Goal: Task Accomplishment & Management: Manage account settings

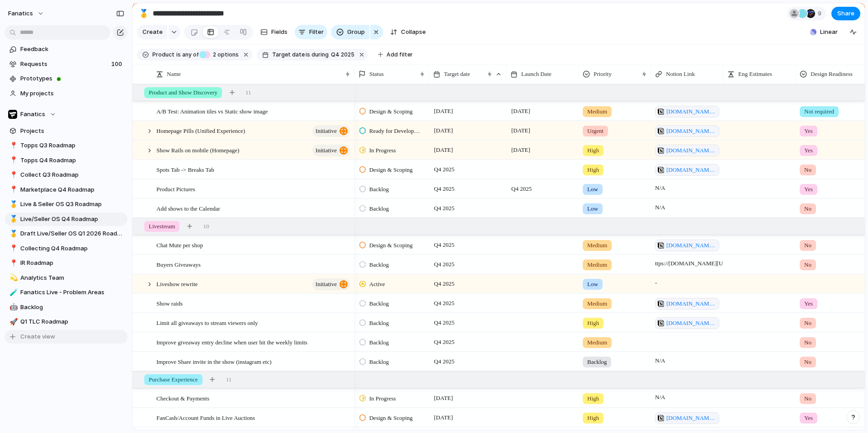
click at [35, 343] on button "Create view" at bounding box center [66, 337] width 123 height 14
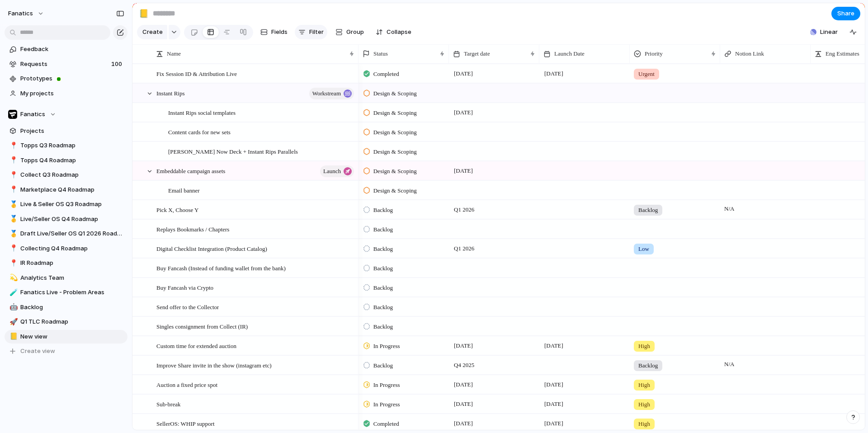
click at [312, 34] on span "Filter" at bounding box center [316, 32] width 14 height 9
type input "****"
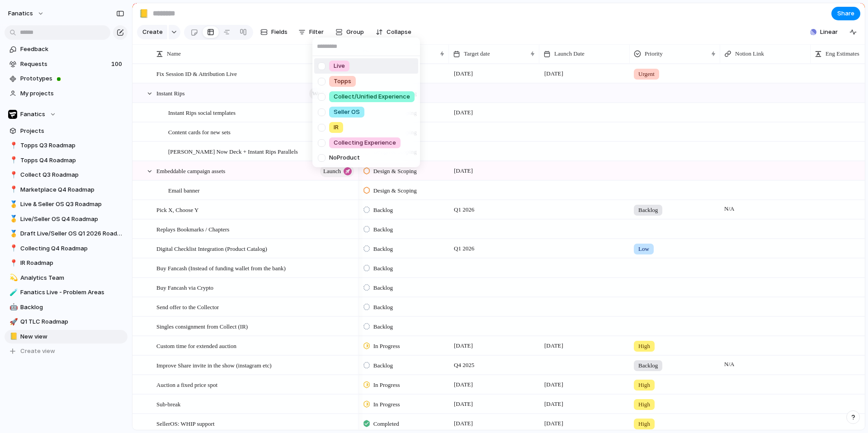
click at [323, 64] on div at bounding box center [322, 66] width 16 height 16
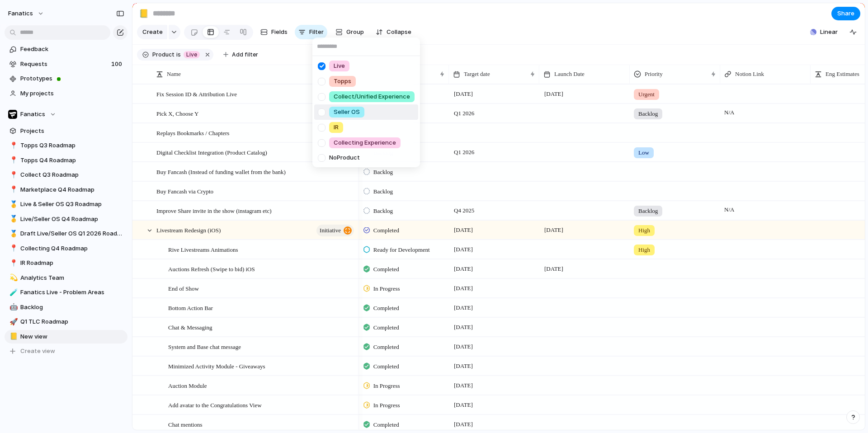
drag, startPoint x: 321, startPoint y: 111, endPoint x: 321, endPoint y: 106, distance: 4.5
click at [321, 111] on div at bounding box center [322, 112] width 16 height 16
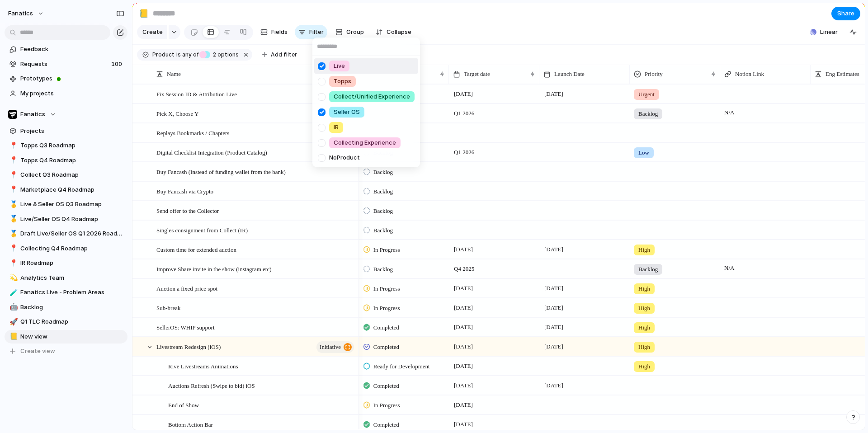
click at [349, 14] on div "Live Topps Collect/Unified Experience Seller OS IR Collecting Experience No Pro…" at bounding box center [434, 216] width 868 height 433
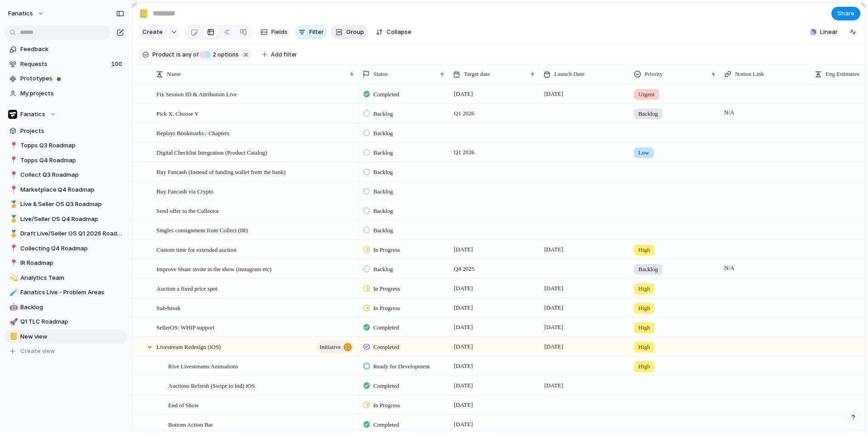
click at [335, 31] on div "button" at bounding box center [338, 31] width 7 height 7
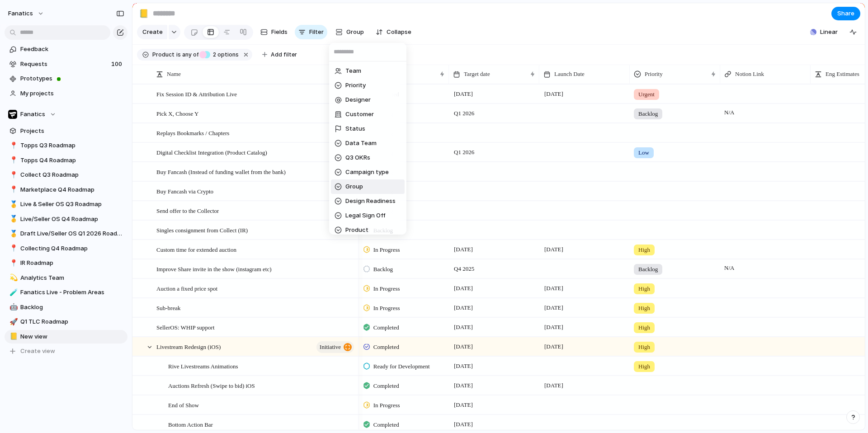
scroll to position [63, 0]
click at [351, 181] on span "Product Area" at bounding box center [364, 181] width 38 height 9
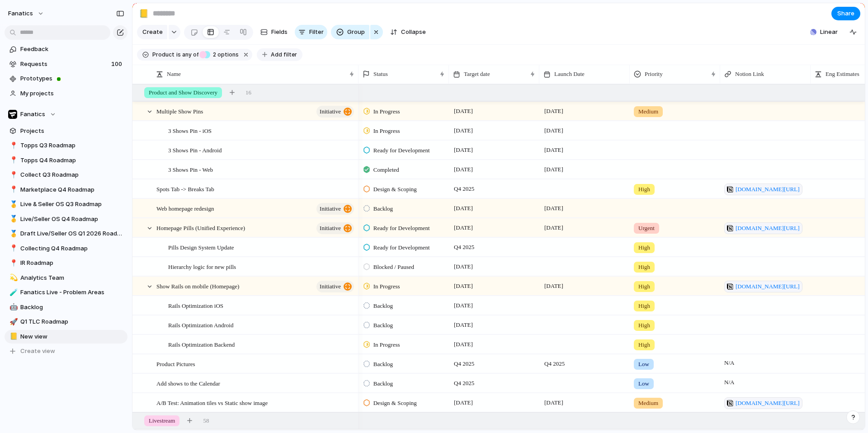
click at [280, 57] on span "Add filter" at bounding box center [284, 55] width 26 height 8
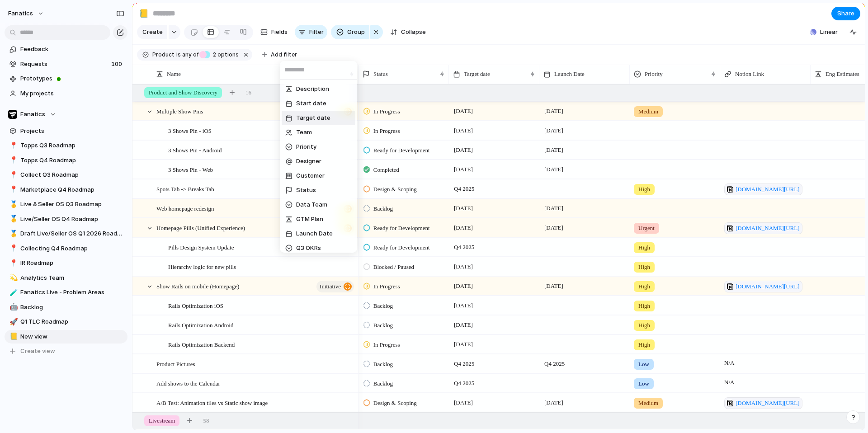
click at [309, 119] on span "Target date" at bounding box center [313, 117] width 34 height 9
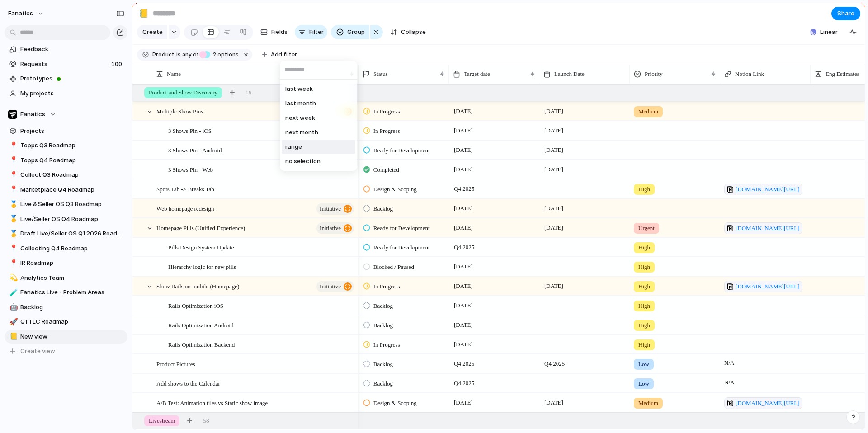
click at [320, 151] on li "range" at bounding box center [319, 147] width 74 height 14
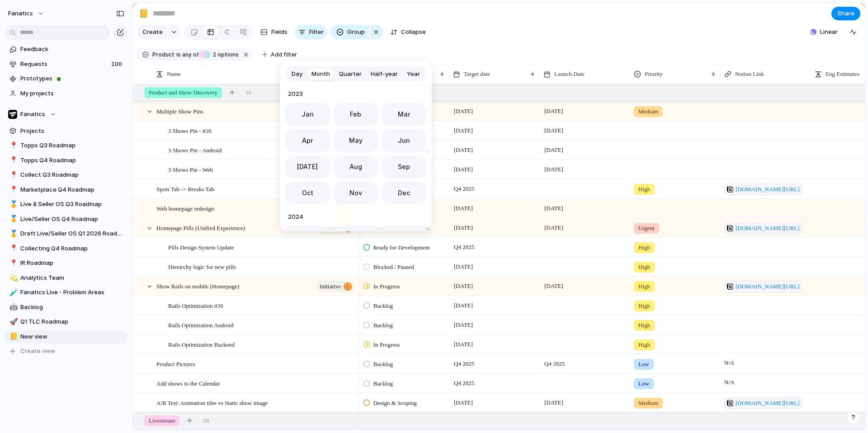
scroll to position [248, 0]
click at [269, 54] on div "Day Month Quarter Half-year Year [DATE] Feb Mar Apr May Jun [DATE] Aug Sep Oct …" at bounding box center [434, 216] width 868 height 433
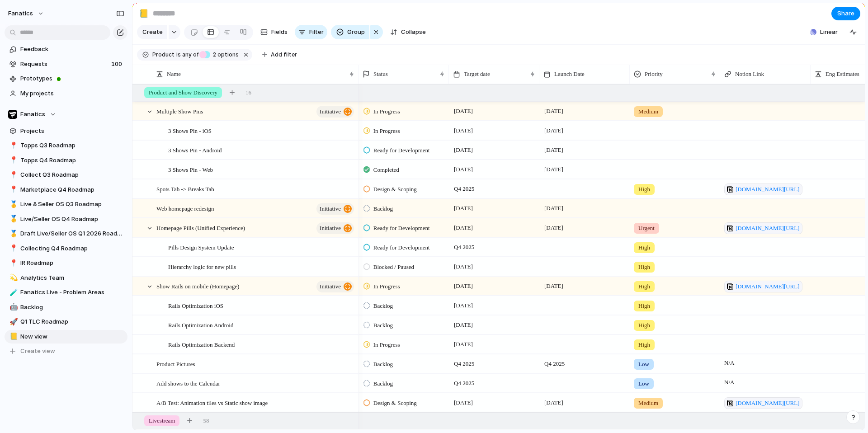
click at [271, 54] on span "Add filter" at bounding box center [284, 55] width 26 height 8
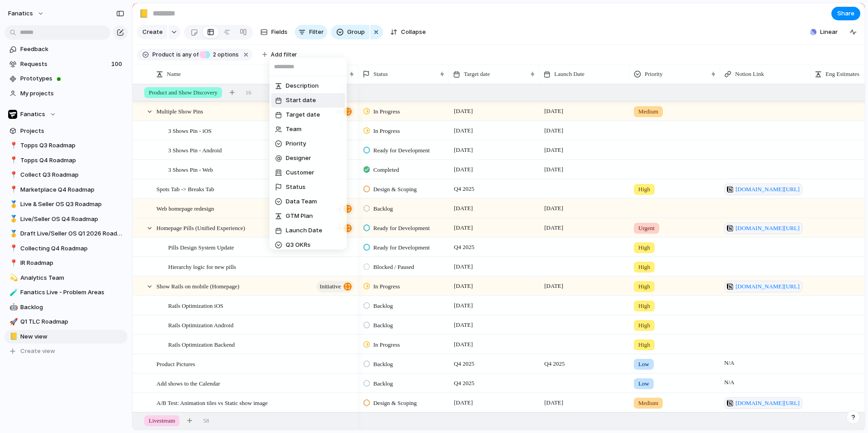
click at [304, 113] on span "Target date" at bounding box center [303, 114] width 34 height 9
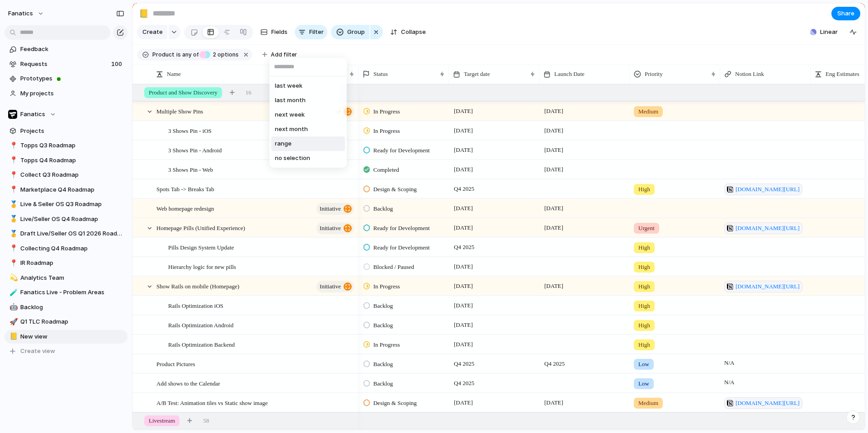
click at [309, 141] on li "range" at bounding box center [308, 144] width 74 height 14
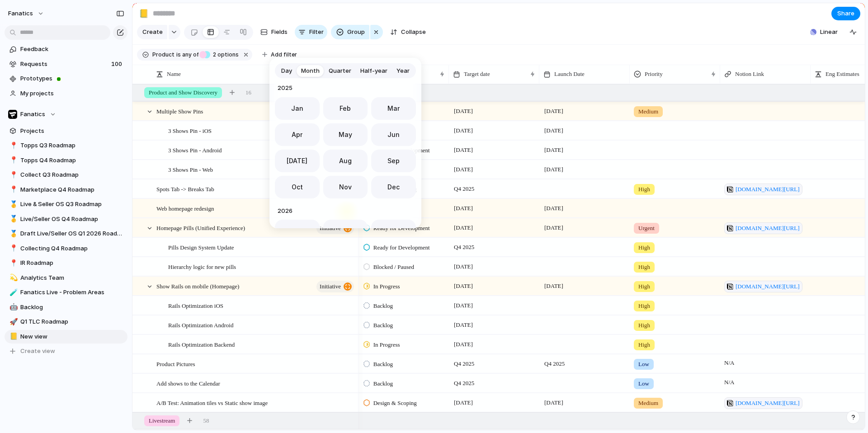
click at [336, 75] on button "Quarter" at bounding box center [340, 71] width 32 height 14
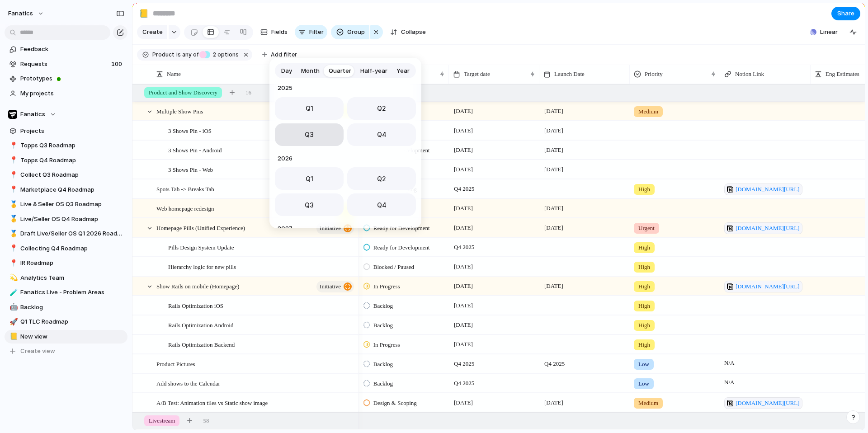
click at [326, 132] on button "Q3" at bounding box center [309, 134] width 69 height 23
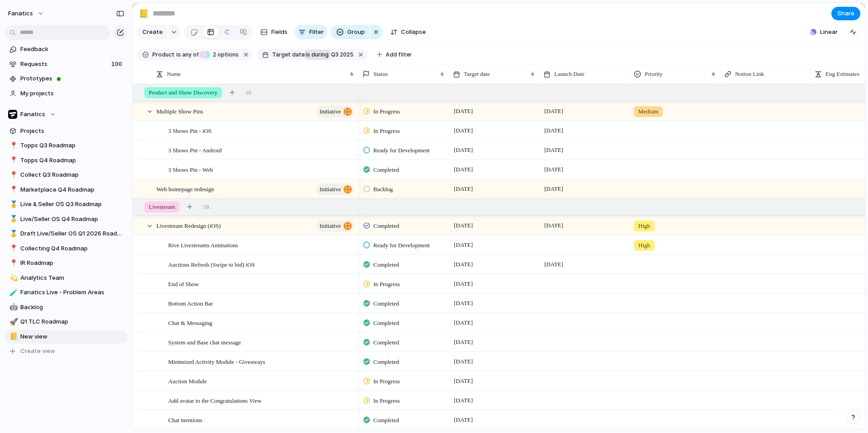
click at [310, 55] on span "during" at bounding box center [319, 55] width 19 height 8
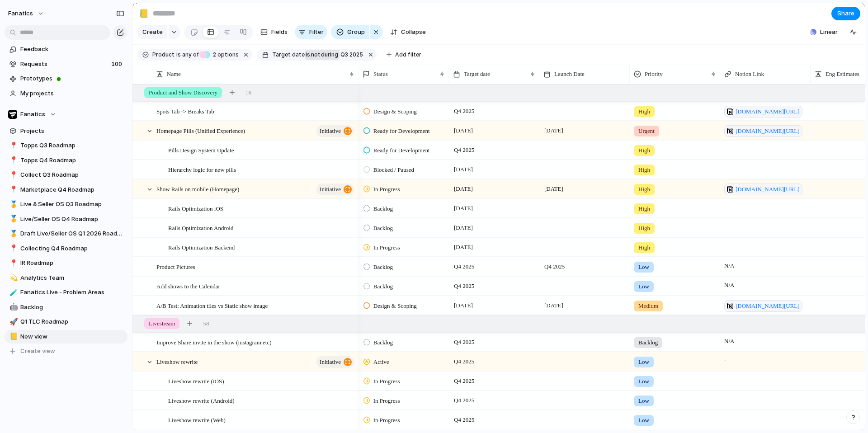
click at [310, 55] on span "not" at bounding box center [315, 55] width 10 height 8
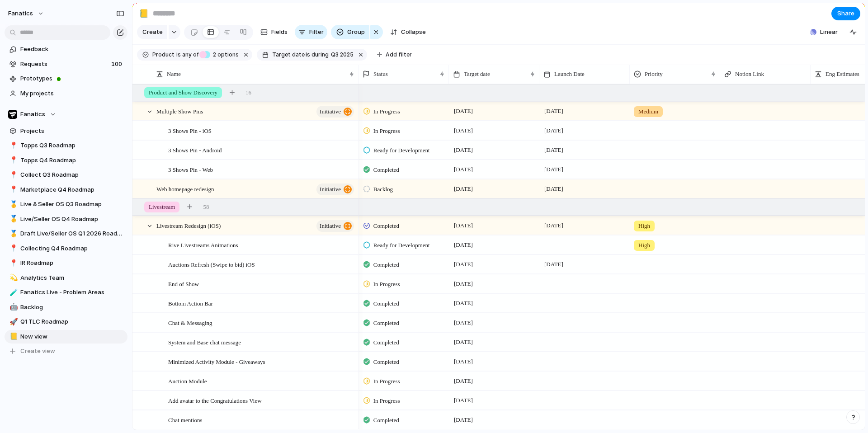
click at [286, 54] on span "Target date" at bounding box center [288, 55] width 33 height 8
click at [317, 148] on li "range" at bounding box center [325, 144] width 74 height 14
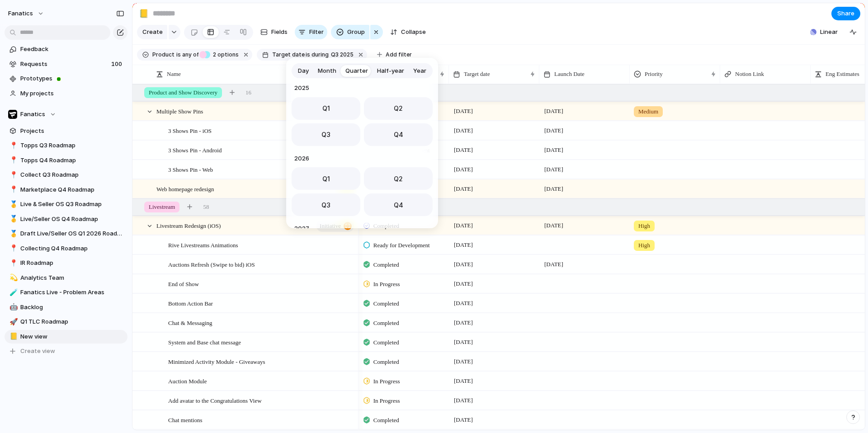
click at [307, 71] on span "Day" at bounding box center [303, 70] width 11 height 9
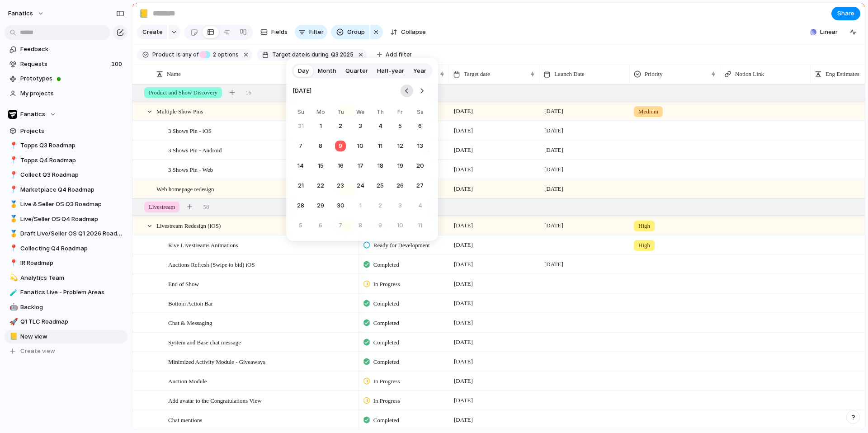
click at [404, 86] on button "Go to the Previous Month" at bounding box center [407, 91] width 13 height 13
click at [428, 85] on div "[DATE] Su Mo Tu We Th Fr Sa 1 2 3 4 5 6 7 8 9 10 11 12 13 14 15 16 17 18 19 20 …" at bounding box center [362, 159] width 141 height 163
click at [427, 85] on nav at bounding box center [415, 91] width 28 height 20
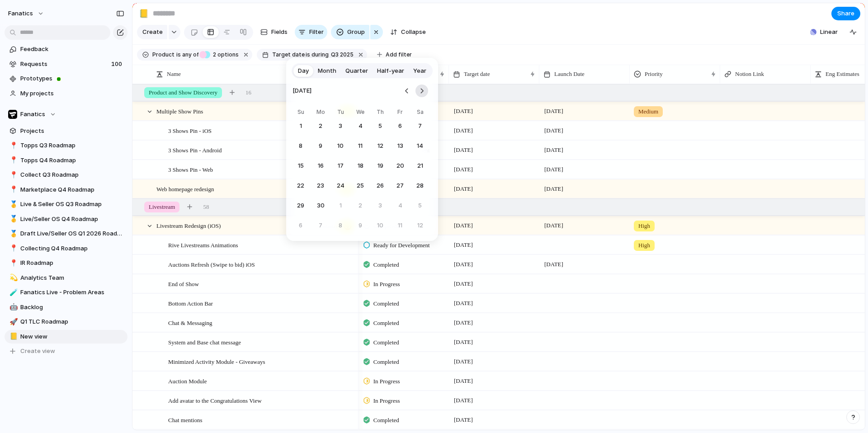
click at [421, 87] on button "Go to the Next Month" at bounding box center [422, 91] width 13 height 13
click at [342, 123] on button "1" at bounding box center [340, 126] width 16 height 16
click at [426, 90] on button "Go to the Next Month" at bounding box center [422, 91] width 13 height 13
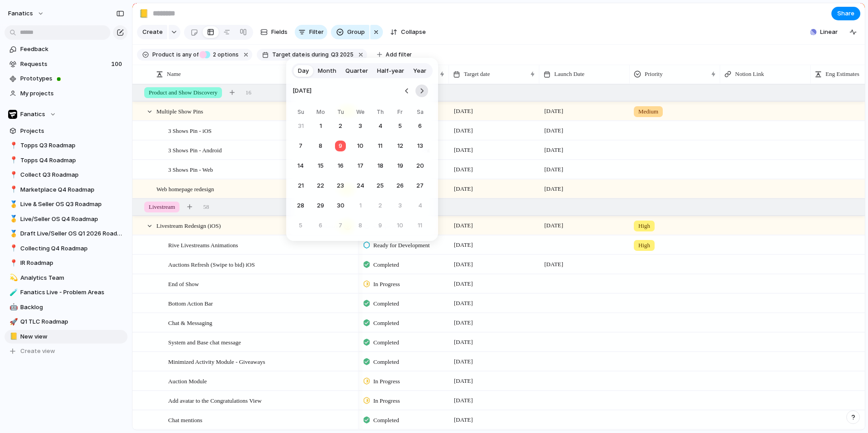
click at [426, 90] on button "Go to the Next Month" at bounding box center [422, 91] width 13 height 13
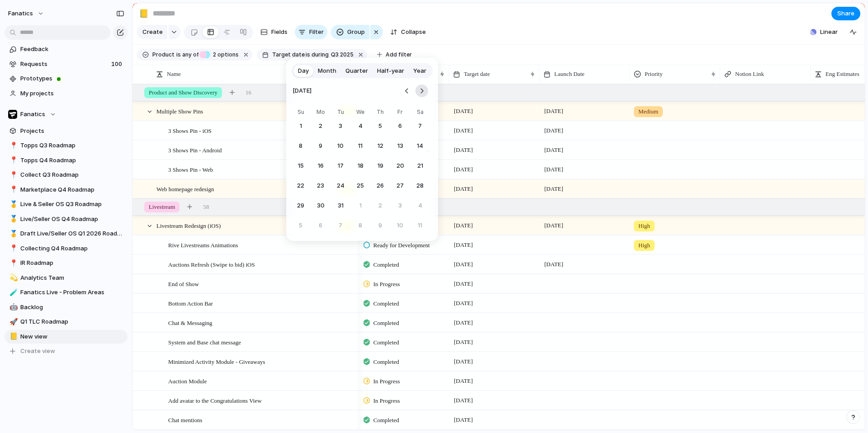
click at [426, 90] on button "Go to the Next Month" at bounding box center [422, 91] width 13 height 13
click at [380, 200] on button "30" at bounding box center [380, 206] width 16 height 16
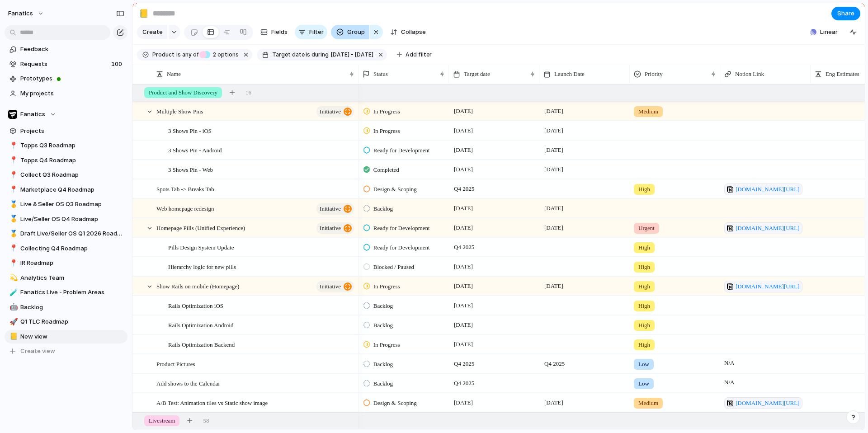
click at [348, 33] on span "Group" at bounding box center [356, 32] width 18 height 9
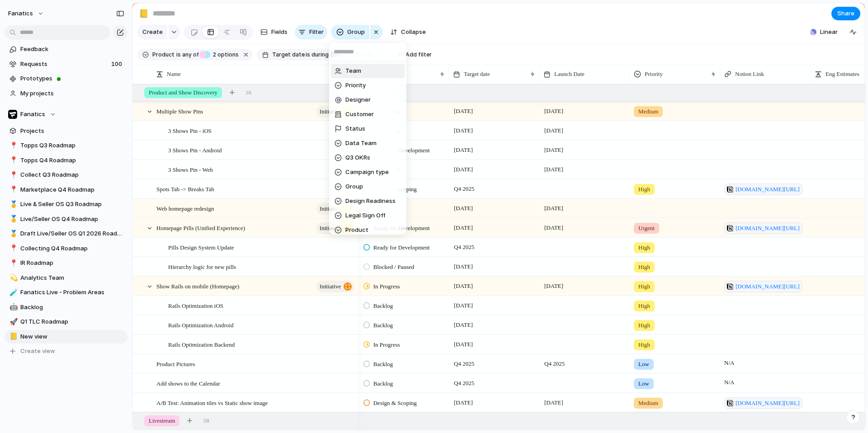
click at [357, 55] on input "text" at bounding box center [367, 52] width 77 height 18
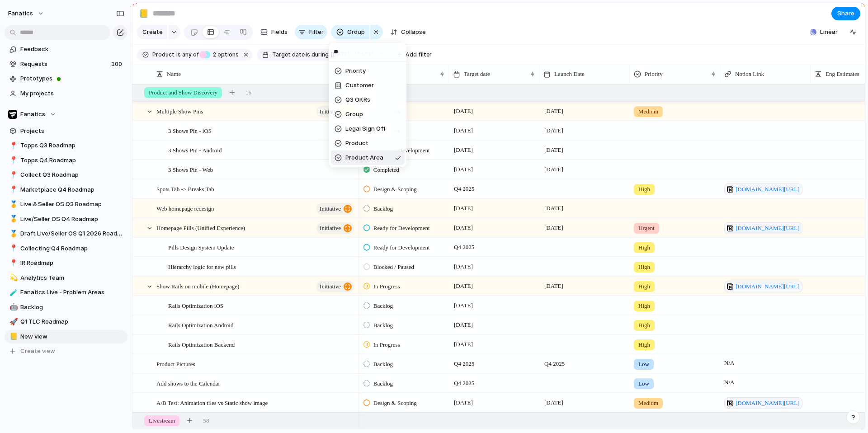
type input "***"
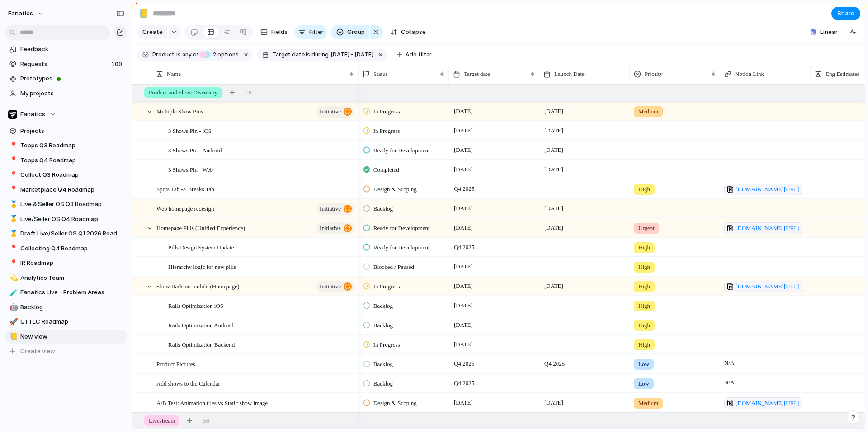
click at [506, 0] on div "Team Priority Designer Customer Status Data Team Q3 OKRs Campaign type Group De…" at bounding box center [434, 216] width 868 height 433
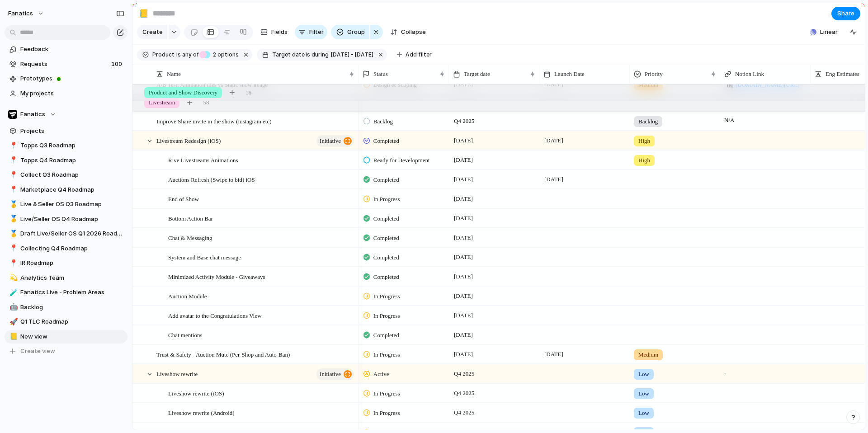
scroll to position [0, 0]
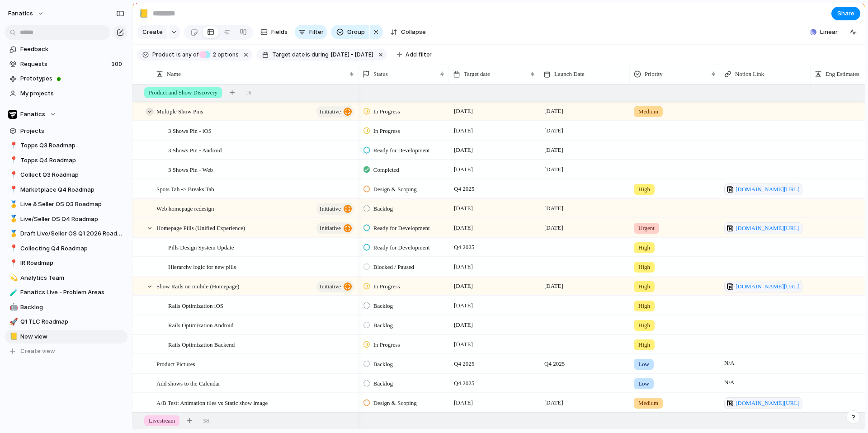
click at [151, 108] on div at bounding box center [150, 112] width 8 height 8
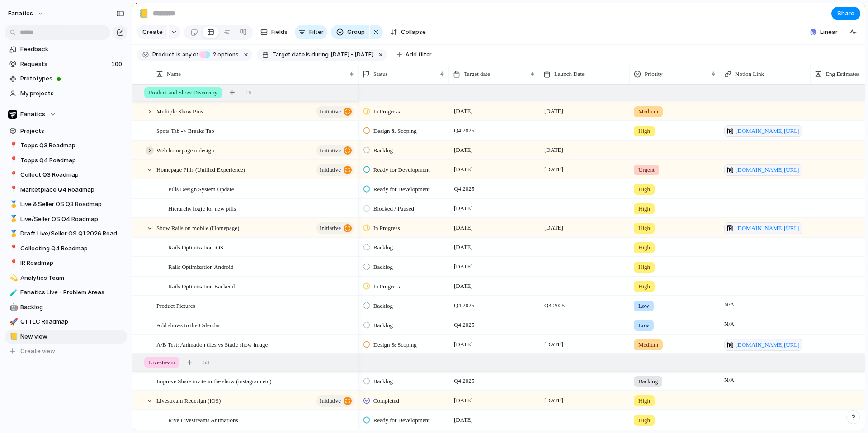
click at [151, 151] on div at bounding box center [150, 150] width 8 height 8
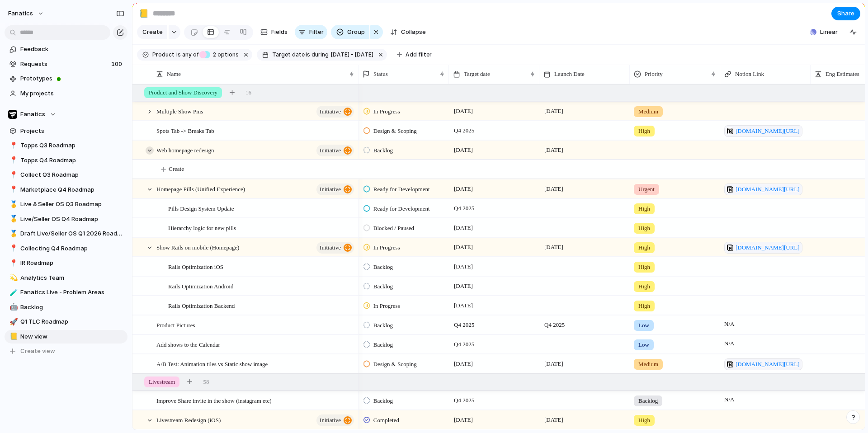
click at [150, 151] on div at bounding box center [150, 150] width 8 height 8
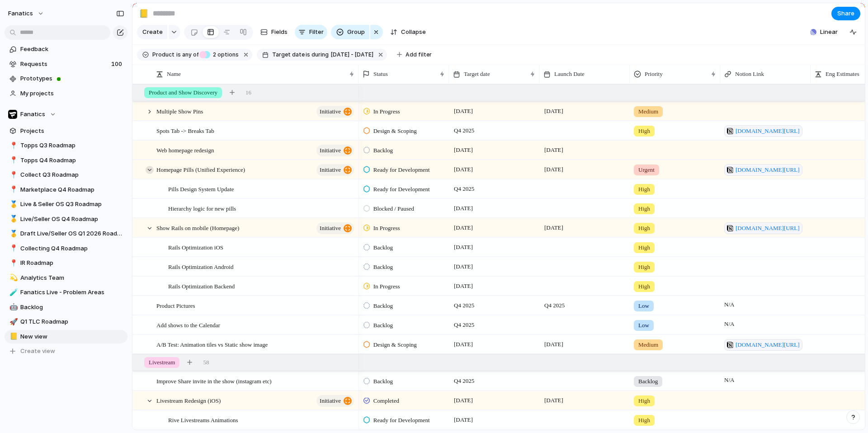
click at [152, 171] on div at bounding box center [150, 170] width 8 height 8
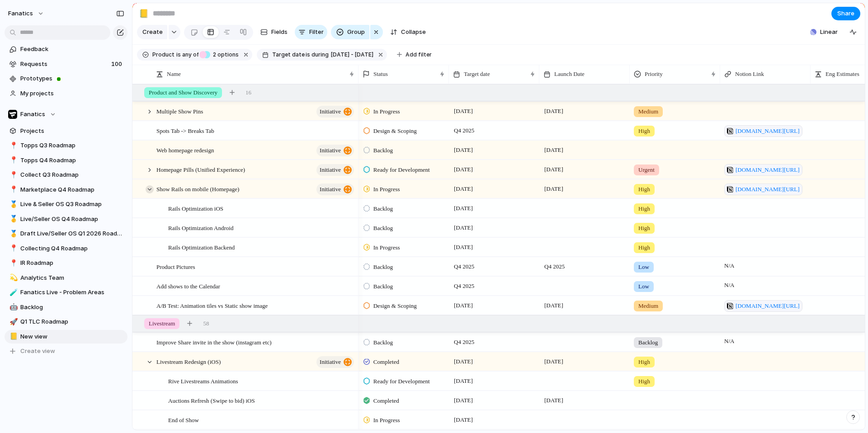
click at [149, 192] on div at bounding box center [150, 189] width 8 height 8
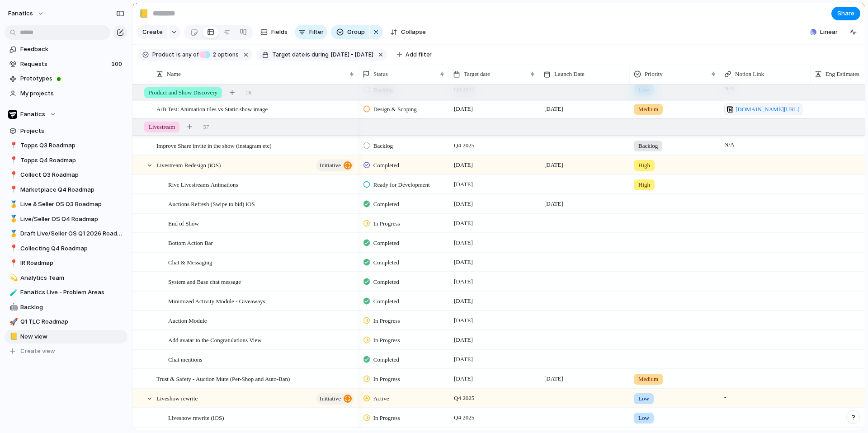
scroll to position [139, 0]
click at [149, 164] on div at bounding box center [150, 165] width 8 height 8
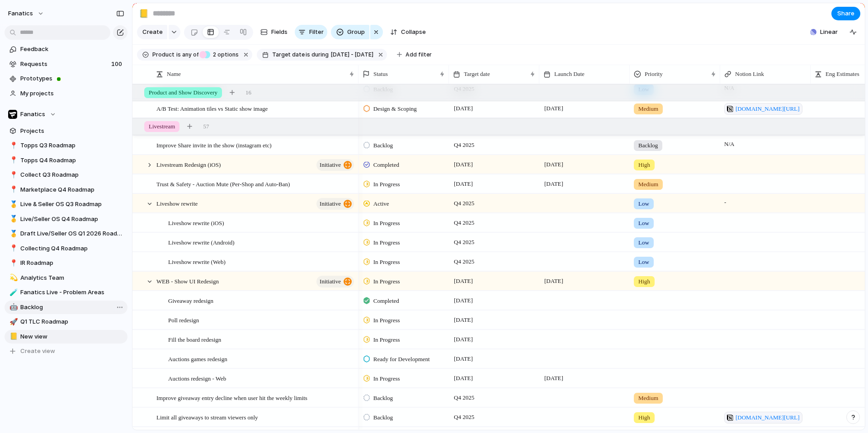
click at [43, 311] on span "Backlog" at bounding box center [72, 307] width 104 height 9
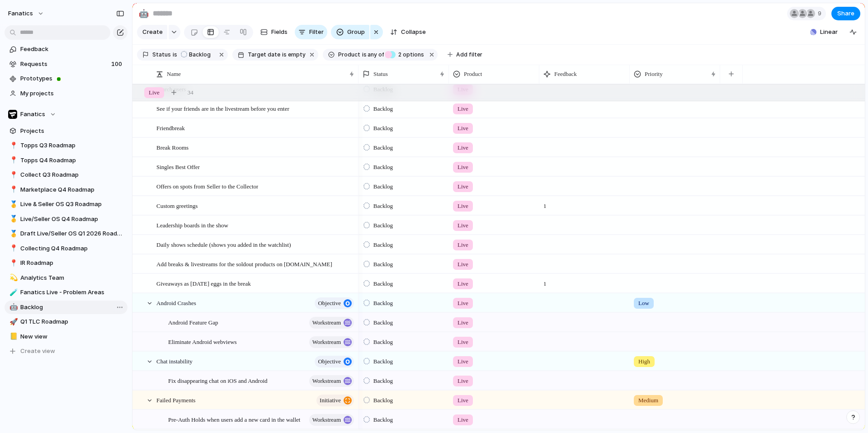
type input "*******"
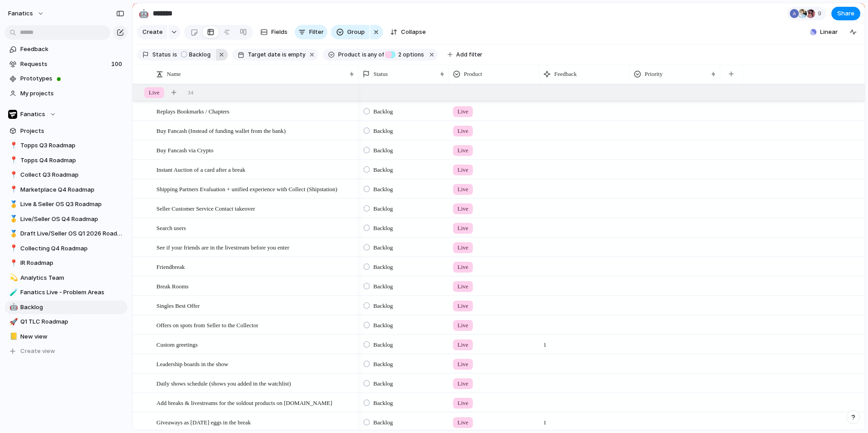
click at [219, 56] on button "button" at bounding box center [222, 55] width 12 height 12
click at [827, 32] on span "Save for everyone" at bounding box center [830, 32] width 52 height 9
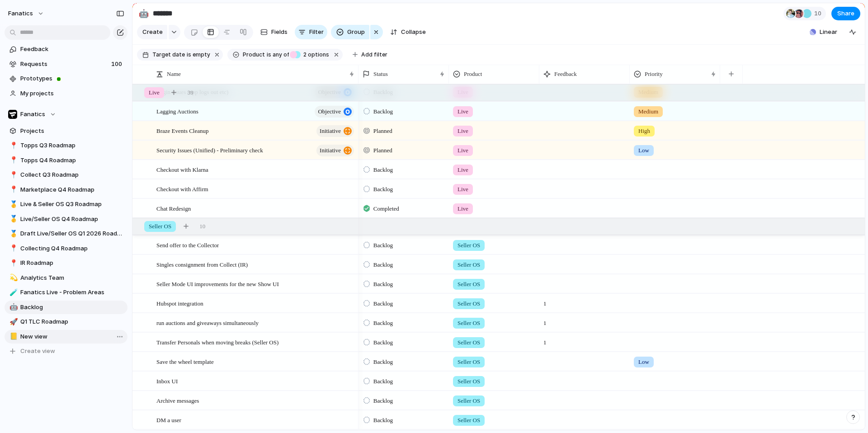
click at [47, 337] on span "New view" at bounding box center [72, 336] width 104 height 9
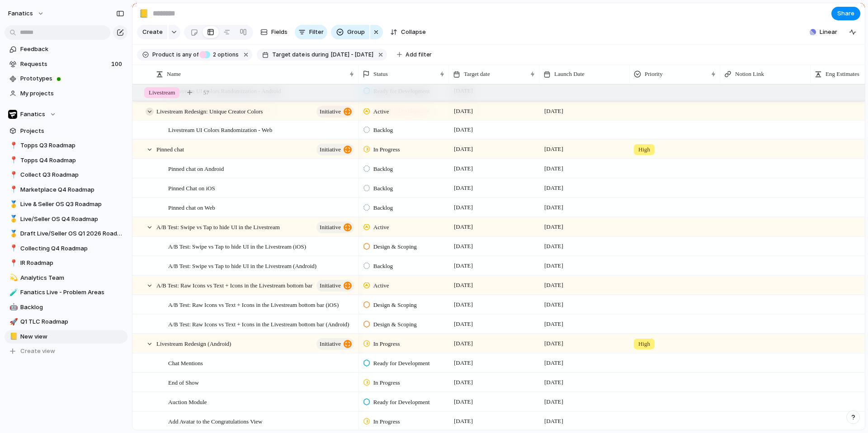
click at [151, 112] on div at bounding box center [150, 112] width 8 height 8
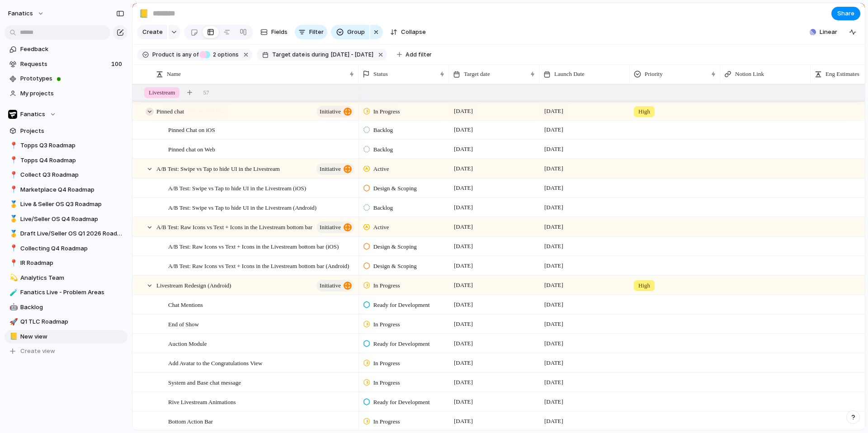
click at [151, 114] on div at bounding box center [150, 112] width 8 height 8
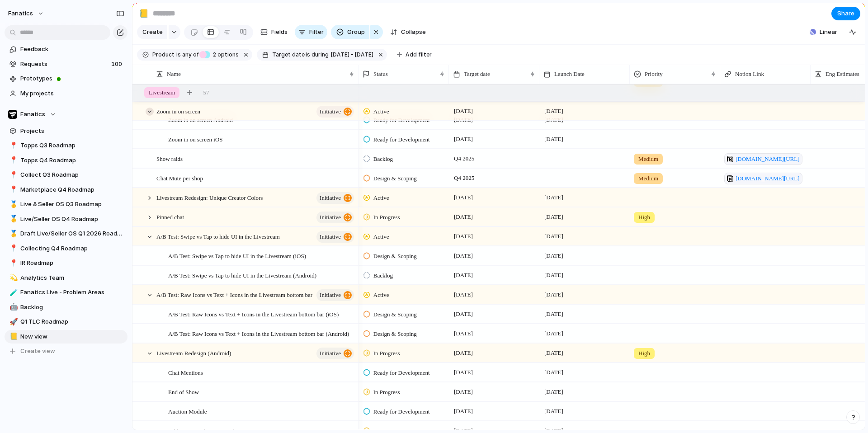
click at [149, 113] on div at bounding box center [150, 112] width 8 height 8
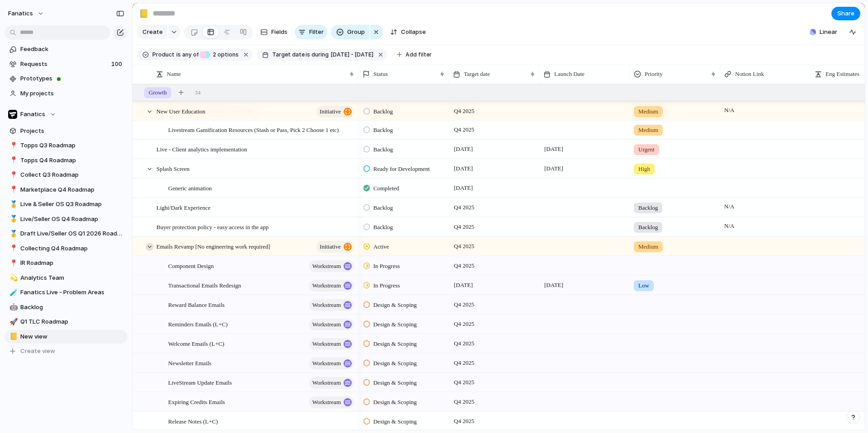
click at [150, 248] on div at bounding box center [150, 247] width 8 height 8
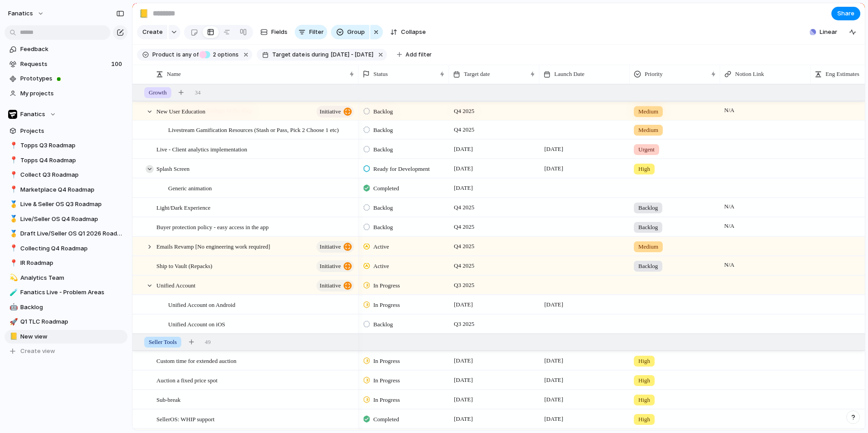
click at [150, 169] on div at bounding box center [150, 169] width 8 height 8
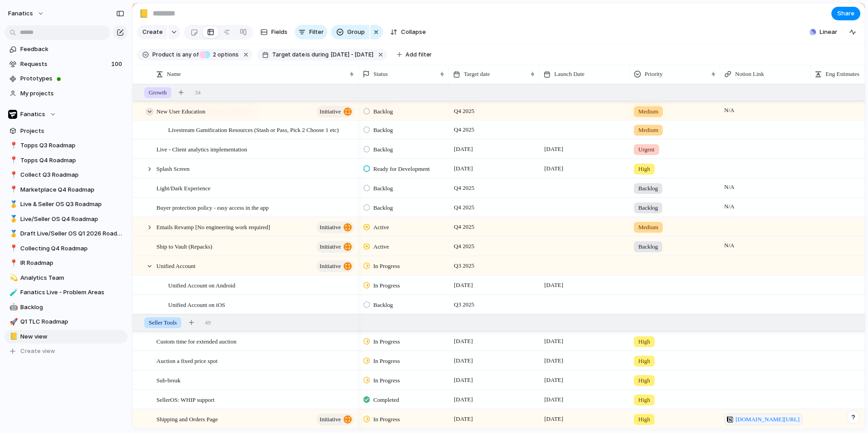
click at [150, 110] on div at bounding box center [150, 112] width 8 height 8
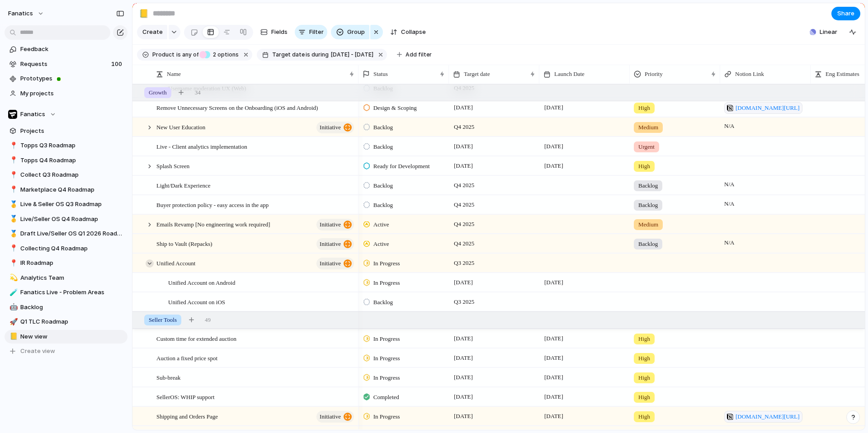
click at [147, 263] on div at bounding box center [150, 264] width 8 height 8
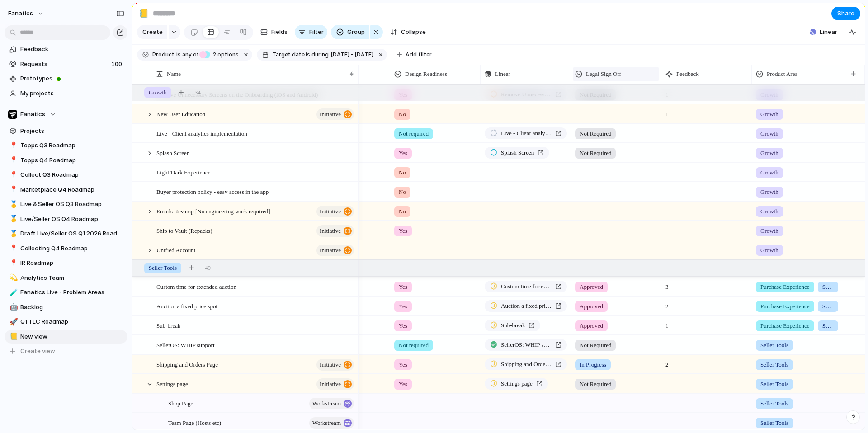
click at [612, 74] on span "Legal Sign Off" at bounding box center [603, 74] width 35 height 9
click at [600, 106] on span "Hide" at bounding box center [596, 108] width 13 height 9
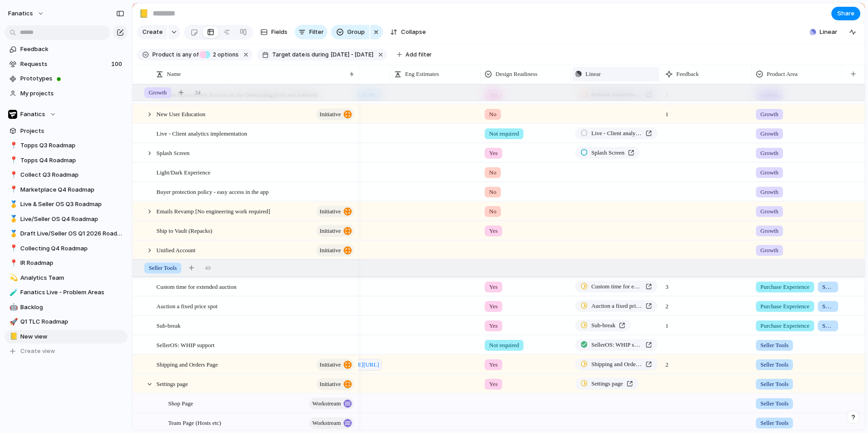
click at [614, 76] on div "Linear" at bounding box center [616, 74] width 82 height 9
click at [608, 113] on li "Hide" at bounding box center [608, 108] width 66 height 14
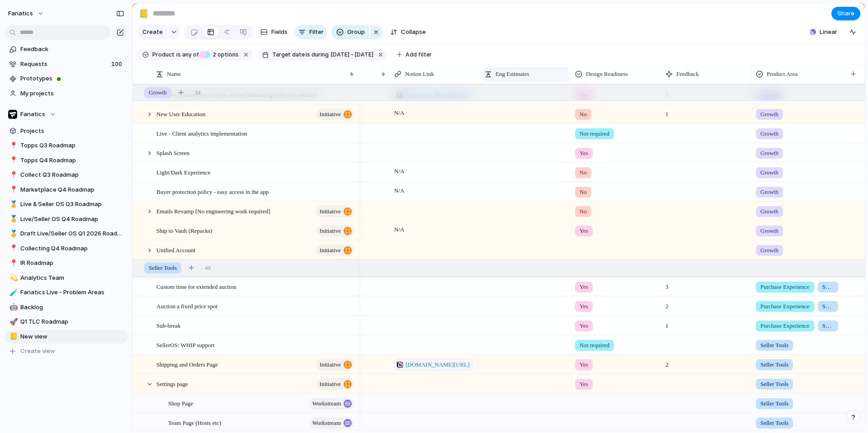
click at [504, 77] on span "Eng Estimates" at bounding box center [513, 74] width 34 height 9
click at [507, 104] on span "Hide" at bounding box center [506, 108] width 13 height 9
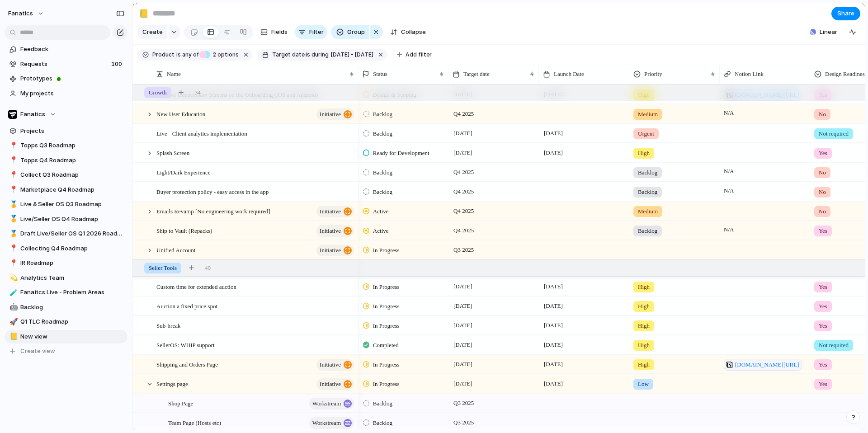
scroll to position [0, 0]
